Goal: Information Seeking & Learning: Learn about a topic

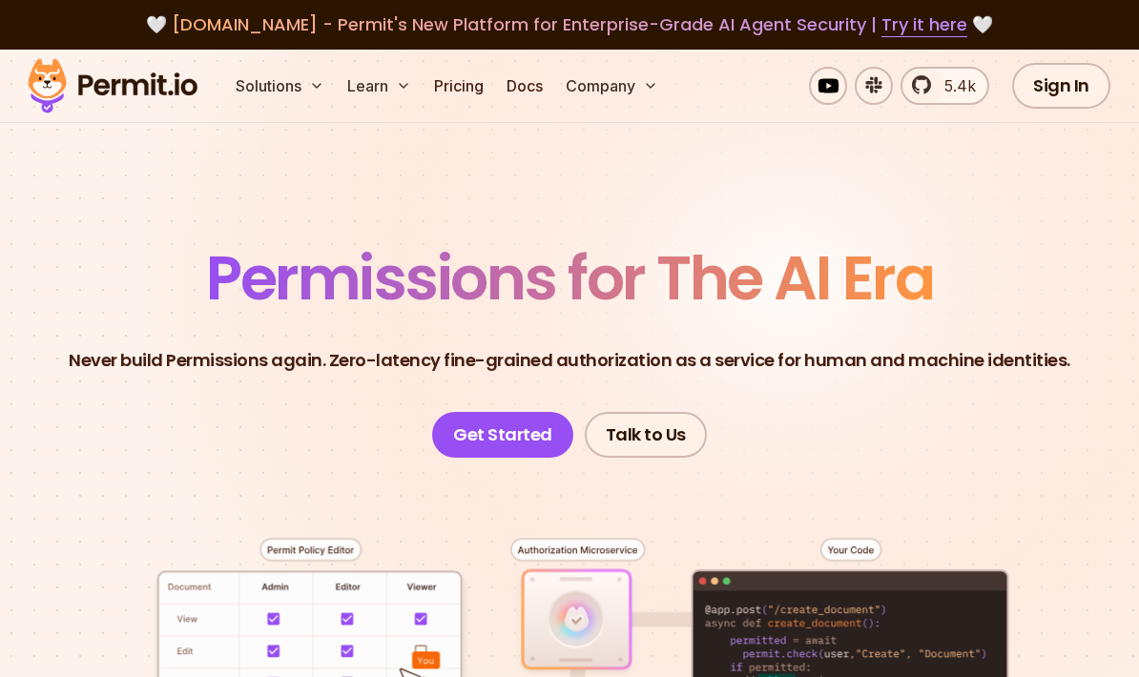
click at [285, 87] on button "Solutions" at bounding box center [280, 86] width 104 height 38
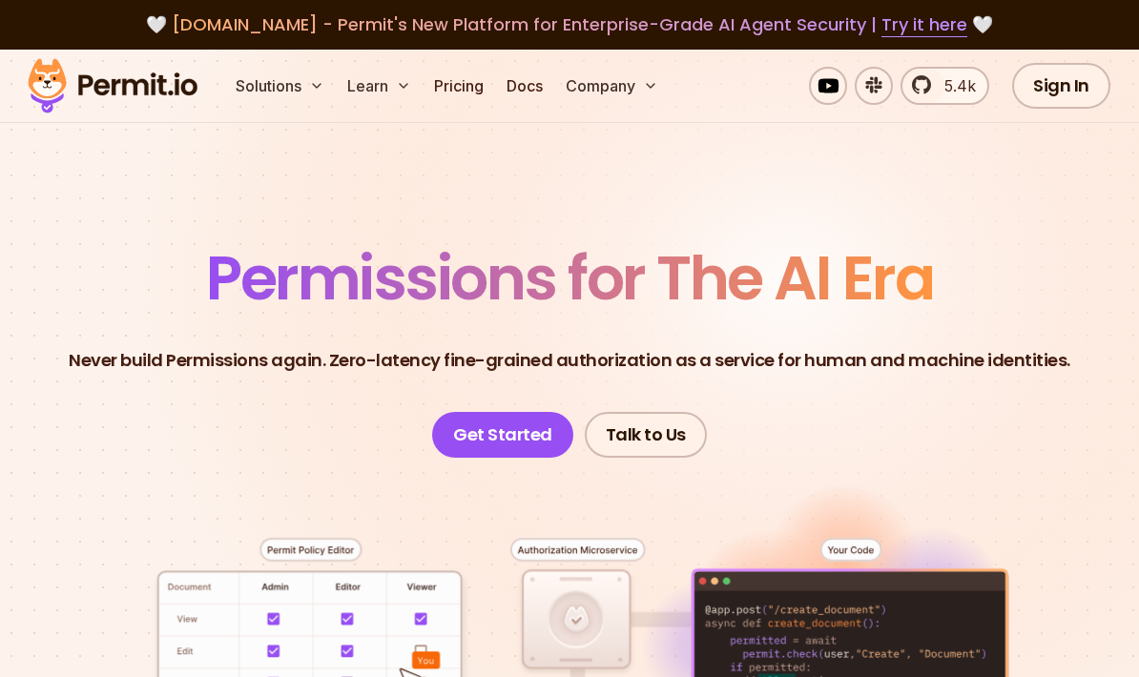
click at [301, 88] on button "Solutions" at bounding box center [280, 86] width 104 height 38
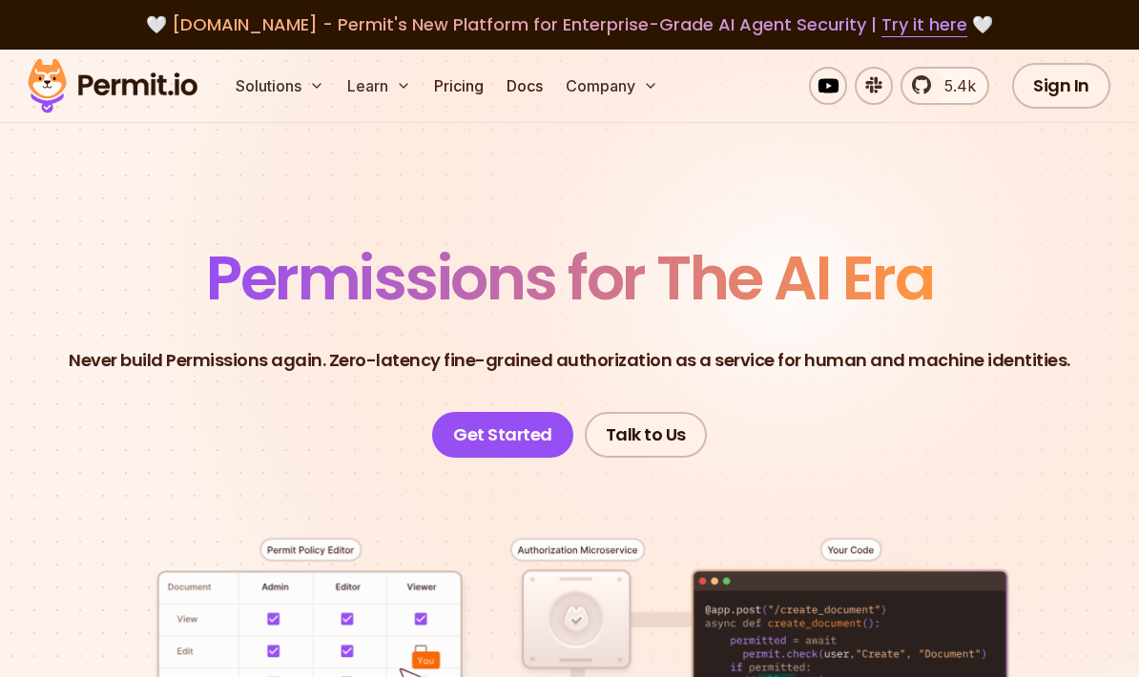
click at [266, 96] on button "Solutions" at bounding box center [280, 86] width 104 height 38
click at [302, 90] on button "Solutions" at bounding box center [280, 86] width 104 height 38
click at [465, 104] on link "Pricing" at bounding box center [459, 86] width 65 height 38
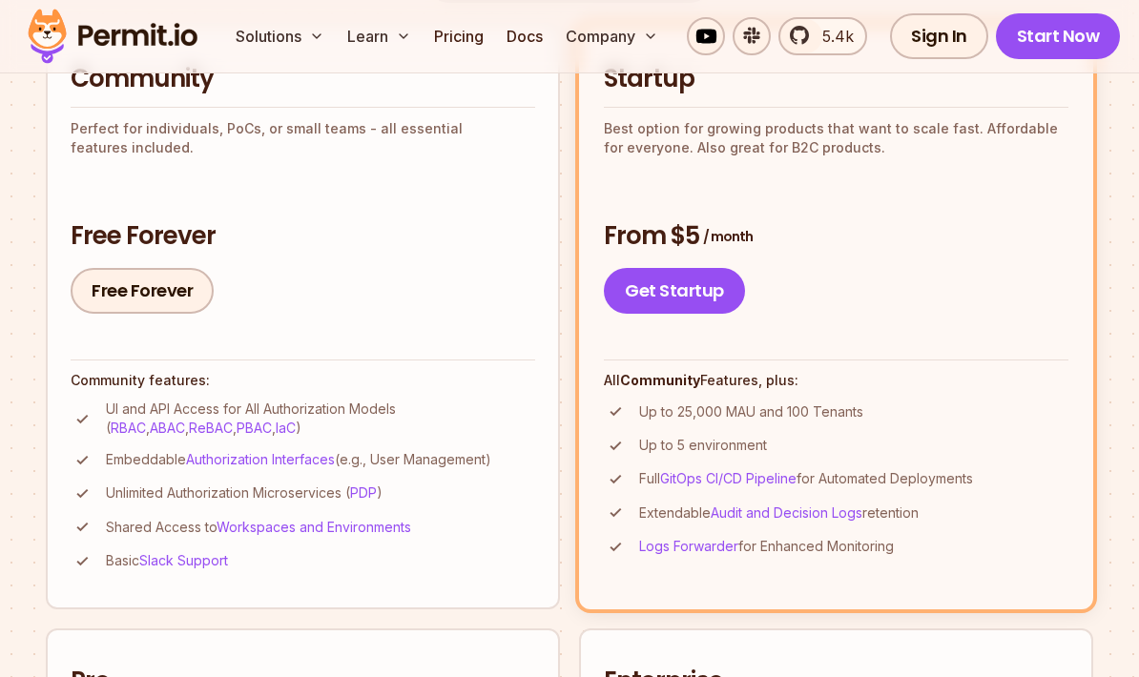
scroll to position [482, 0]
click at [146, 421] on link "RBAC" at bounding box center [128, 429] width 35 height 16
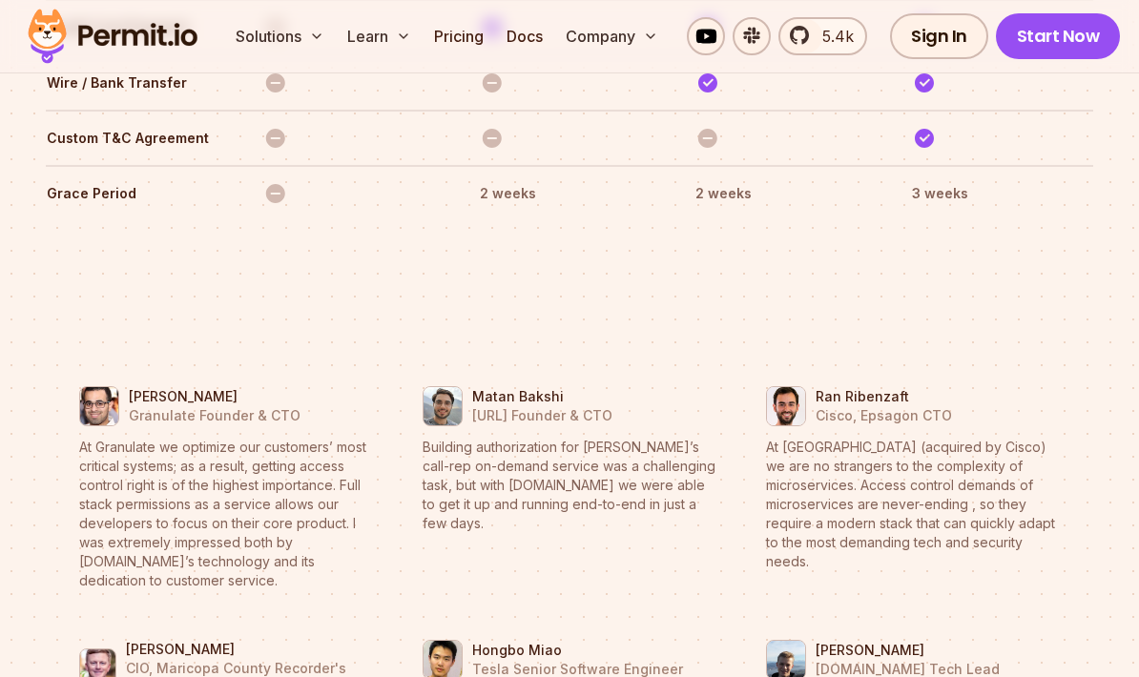
scroll to position [7482, 0]
click at [287, 49] on button "Solutions" at bounding box center [280, 36] width 104 height 38
click at [314, 32] on icon at bounding box center [316, 36] width 15 height 15
click at [281, 52] on button "Solutions" at bounding box center [280, 36] width 104 height 38
click at [302, 37] on button "Solutions" at bounding box center [280, 36] width 104 height 38
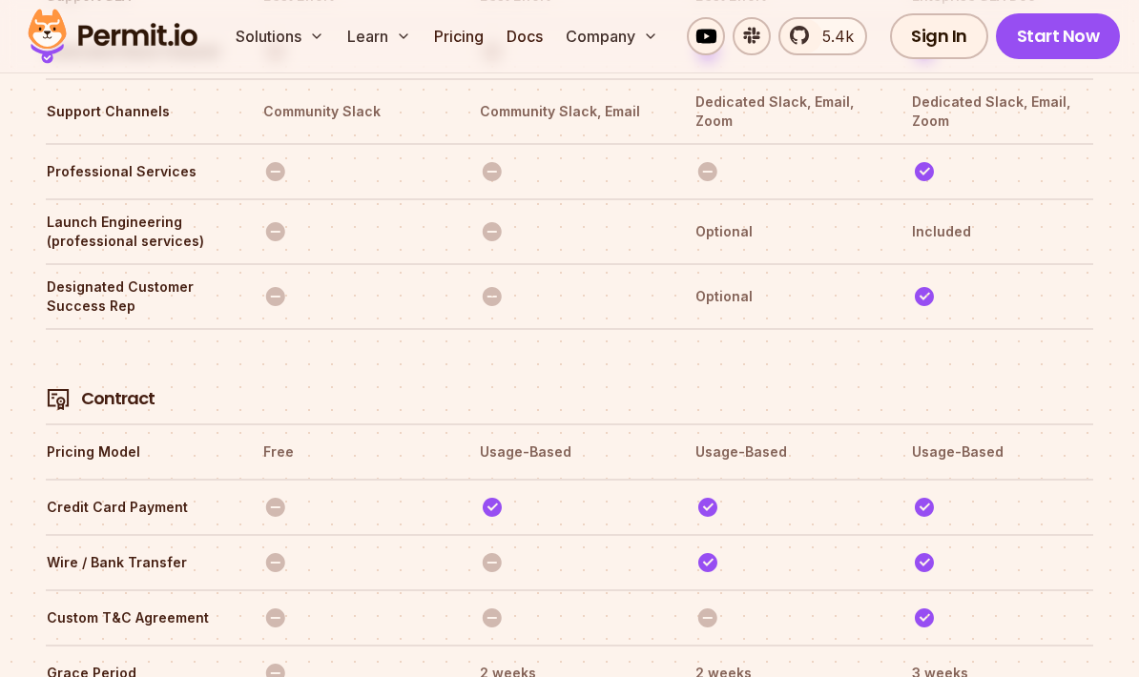
scroll to position [6978, 0]
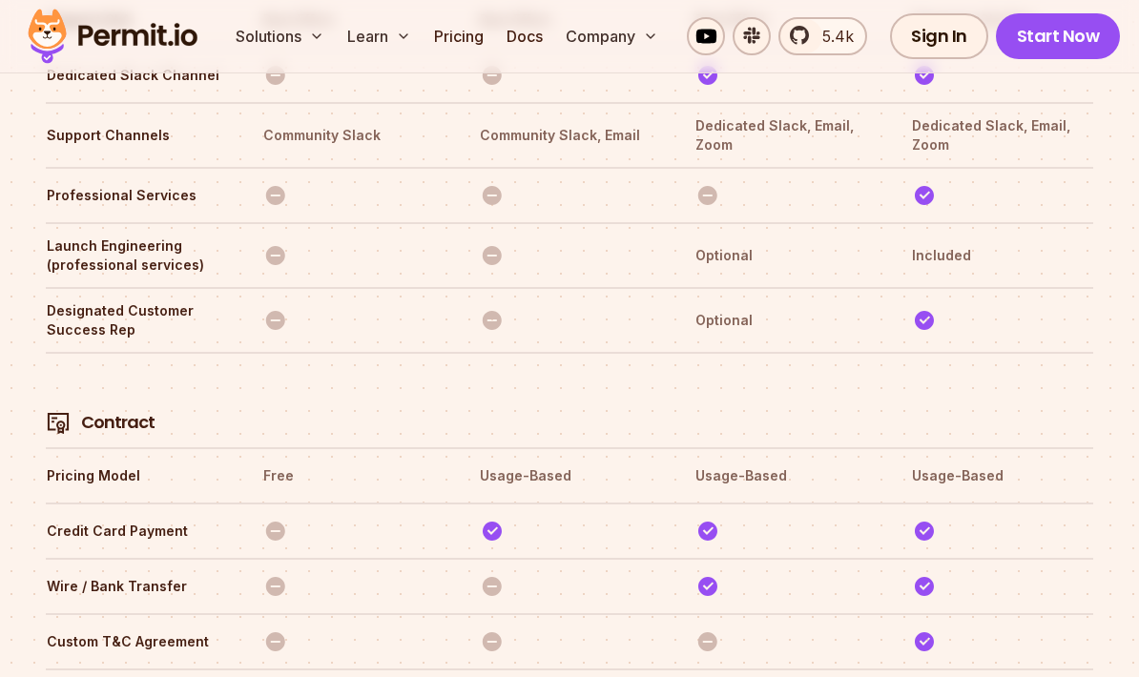
click at [313, 39] on icon at bounding box center [316, 36] width 15 height 15
click at [288, 38] on button "Solutions" at bounding box center [280, 36] width 104 height 38
click at [307, 45] on button "Solutions" at bounding box center [280, 36] width 104 height 38
click at [307, 44] on button "Solutions" at bounding box center [280, 36] width 104 height 38
click at [256, 41] on button "Solutions" at bounding box center [280, 36] width 104 height 38
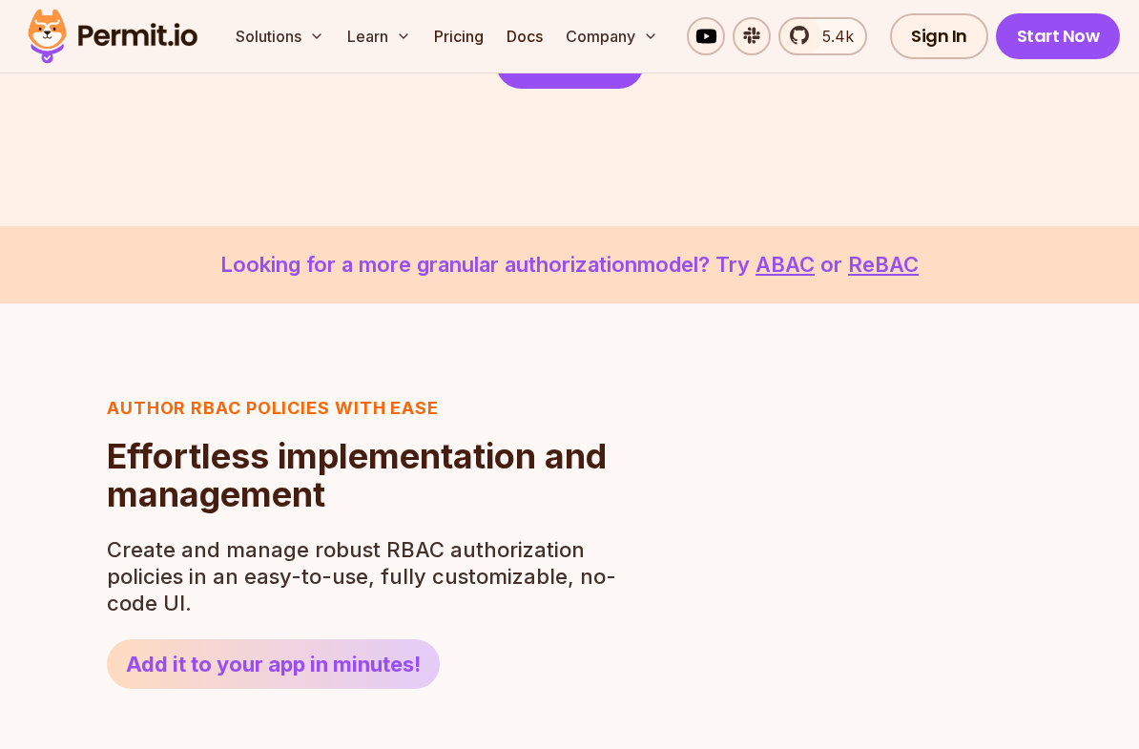
scroll to position [466, 0]
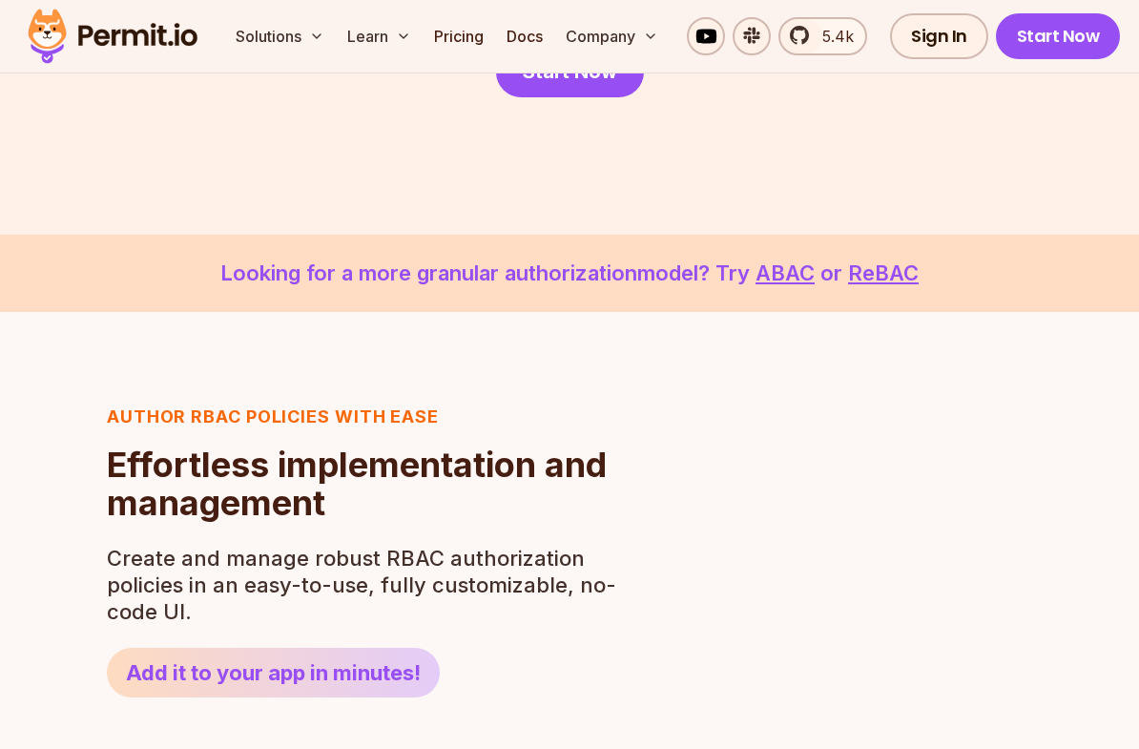
click at [801, 284] on link "ABAC" at bounding box center [785, 272] width 59 height 25
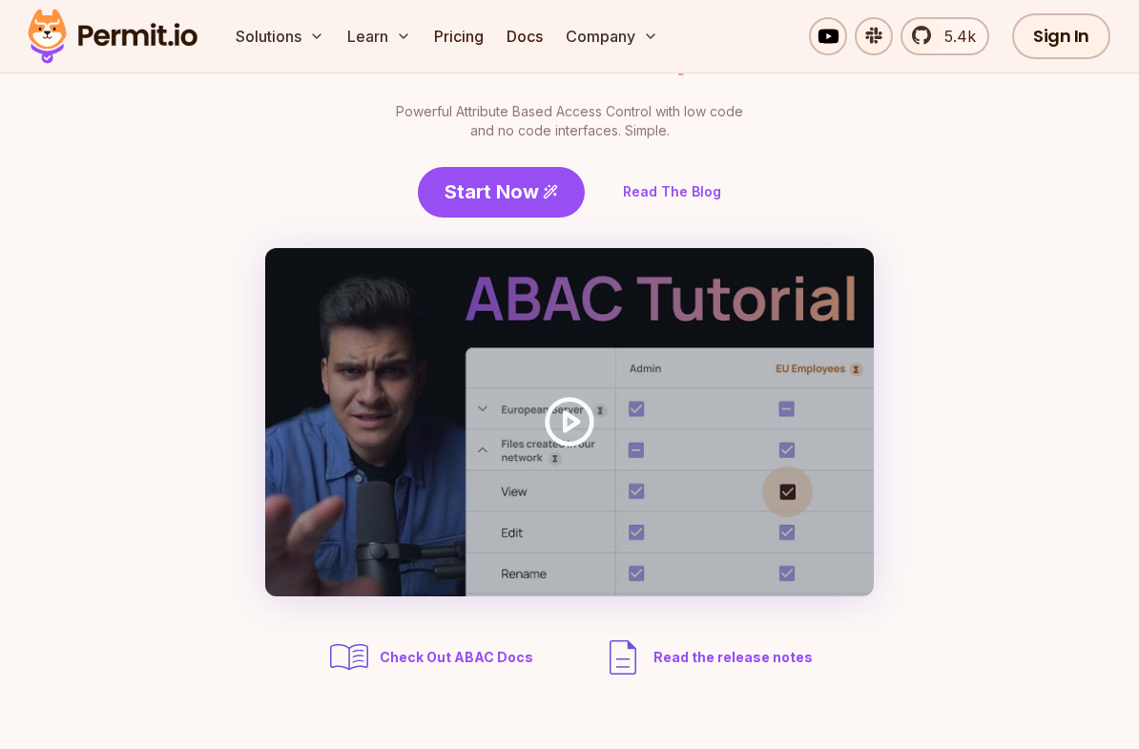
scroll to position [216, 0]
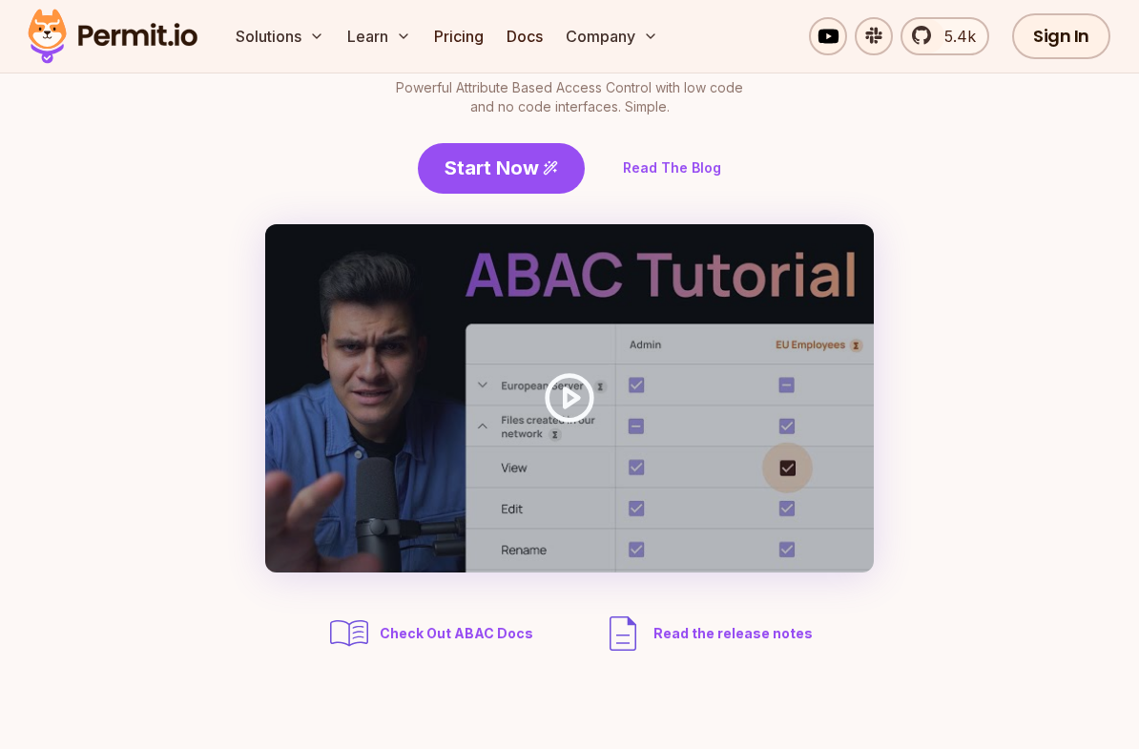
click at [563, 420] on circle at bounding box center [570, 399] width 45 height 45
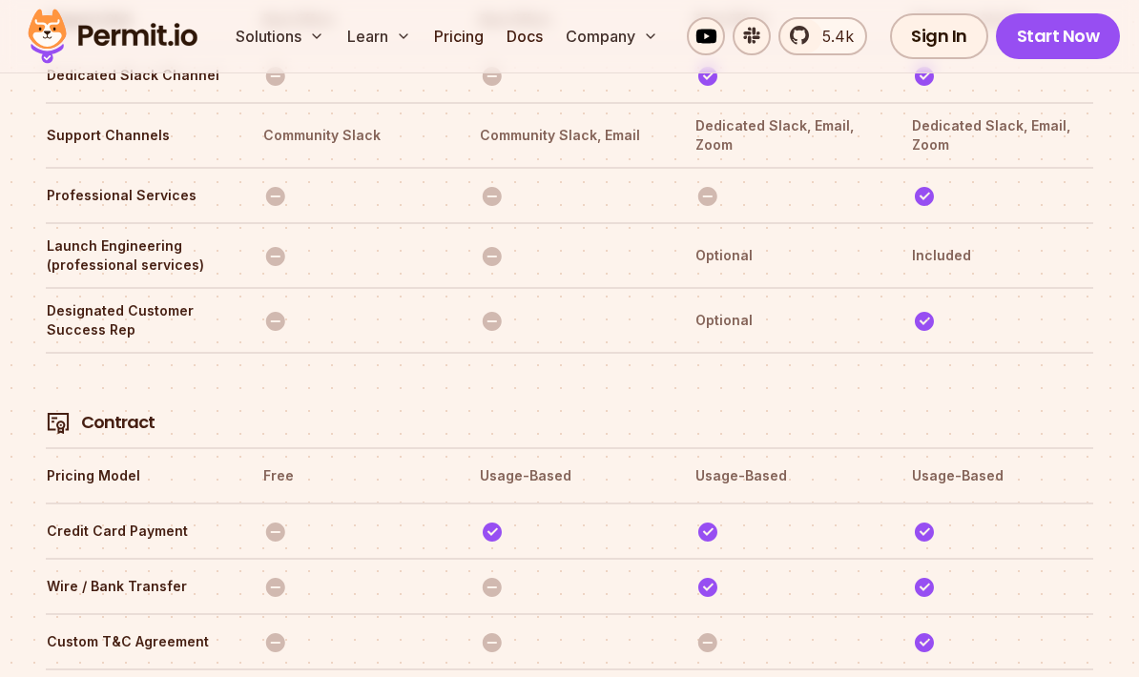
click at [336, 102] on tr "Support Channels Community Slack Community Slack, Email Dedicated Slack, Email,…" at bounding box center [570, 134] width 1048 height 65
click at [311, 27] on button "Solutions" at bounding box center [280, 36] width 104 height 38
click at [280, 47] on button "Solutions" at bounding box center [280, 36] width 104 height 38
click at [468, 31] on link "Pricing" at bounding box center [459, 36] width 65 height 38
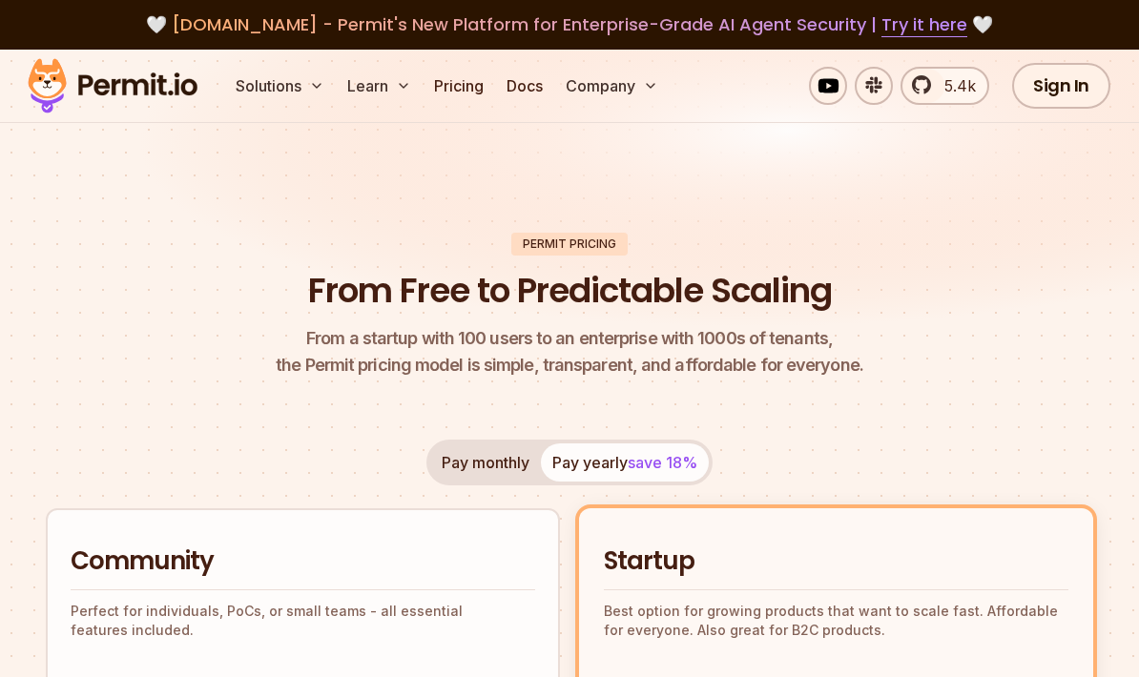
click at [292, 94] on button "Solutions" at bounding box center [280, 86] width 104 height 38
click at [323, 81] on icon at bounding box center [316, 85] width 15 height 15
click at [300, 126] on img at bounding box center [569, 201] width 1139 height 303
click at [309, 86] on icon at bounding box center [316, 85] width 15 height 15
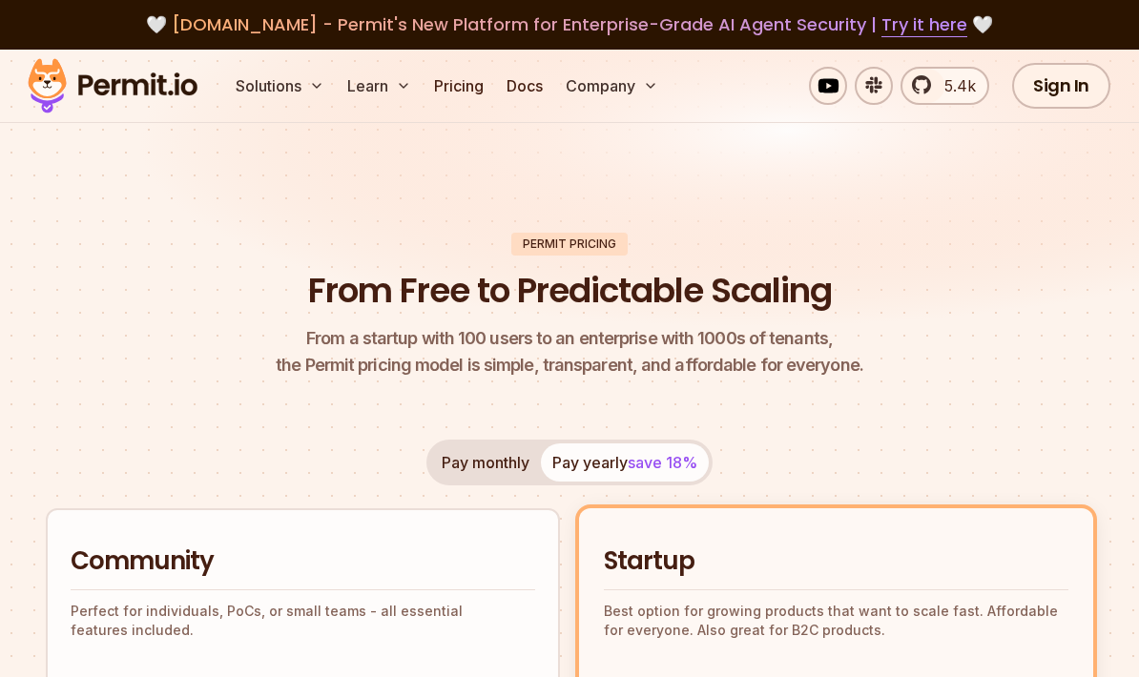
click at [630, 89] on button "Company" at bounding box center [612, 86] width 108 height 38
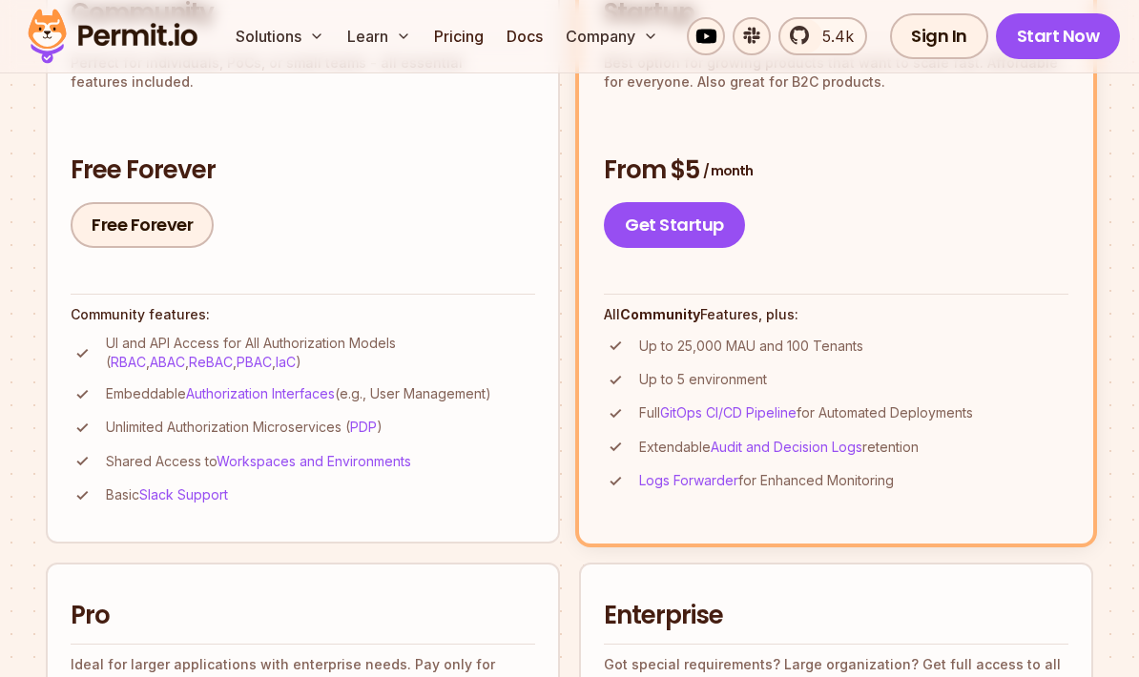
scroll to position [549, 0]
click at [189, 360] on link "ReBAC" at bounding box center [211, 362] width 44 height 16
click at [237, 355] on link "PBAC" at bounding box center [254, 362] width 35 height 16
click at [276, 358] on link "IaC" at bounding box center [286, 362] width 20 height 16
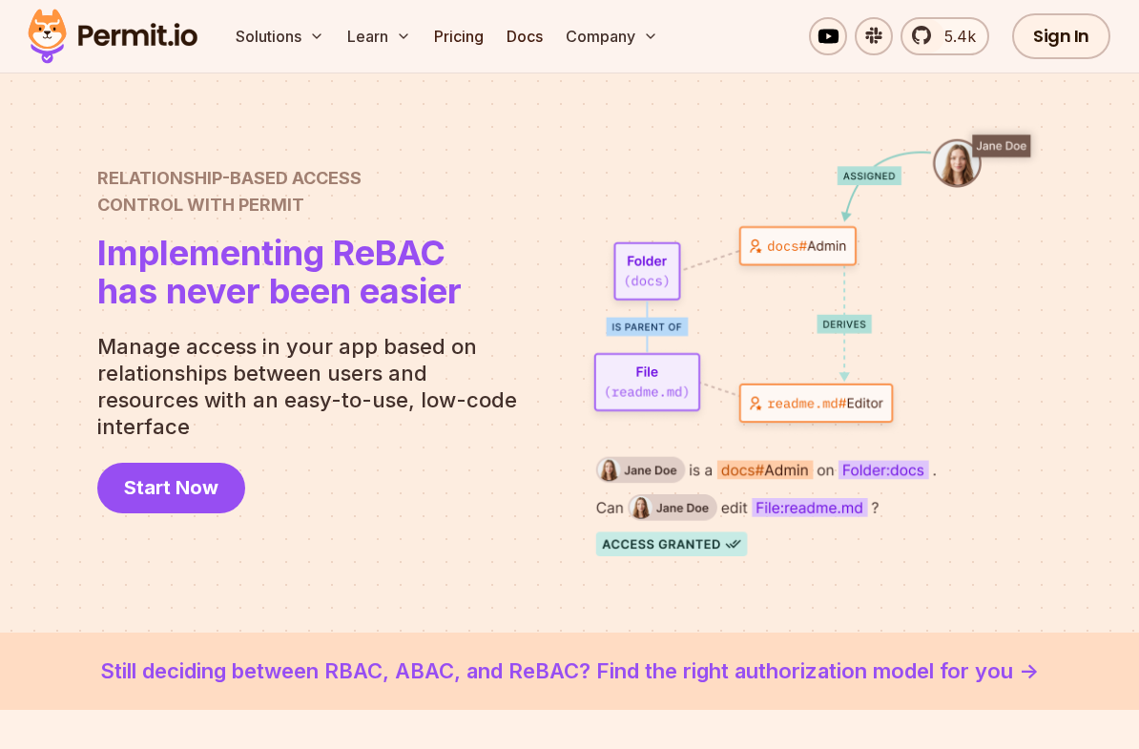
scroll to position [75, 0]
